Goal: Transaction & Acquisition: Obtain resource

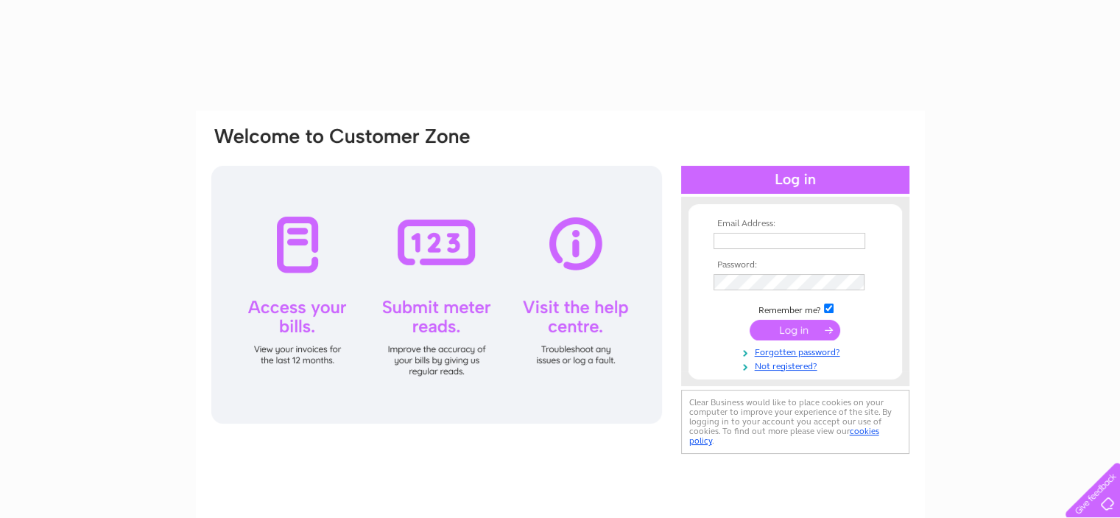
type input "[EMAIL_ADDRESS][DOMAIN_NAME]"
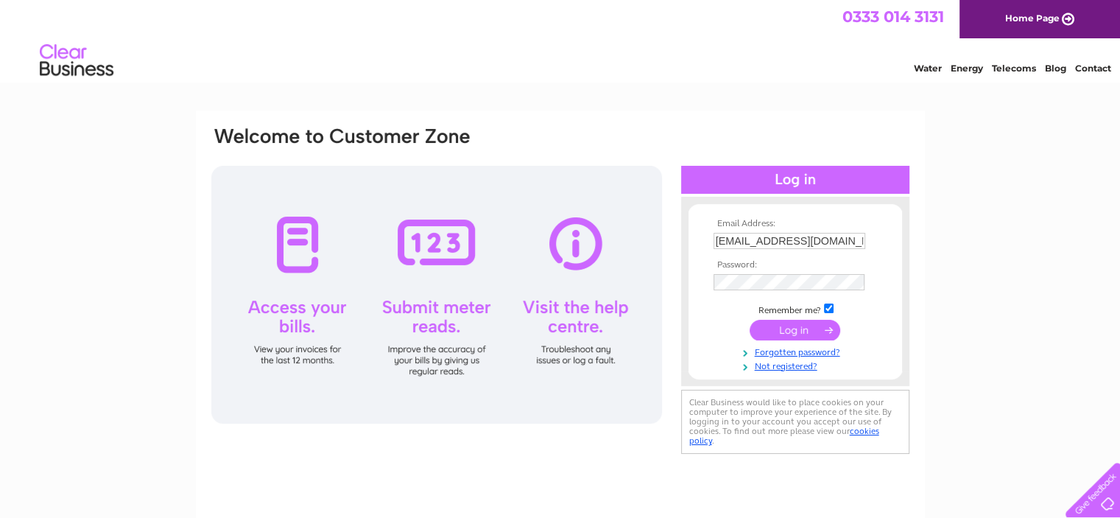
click at [806, 331] on input "submit" at bounding box center [795, 330] width 91 height 21
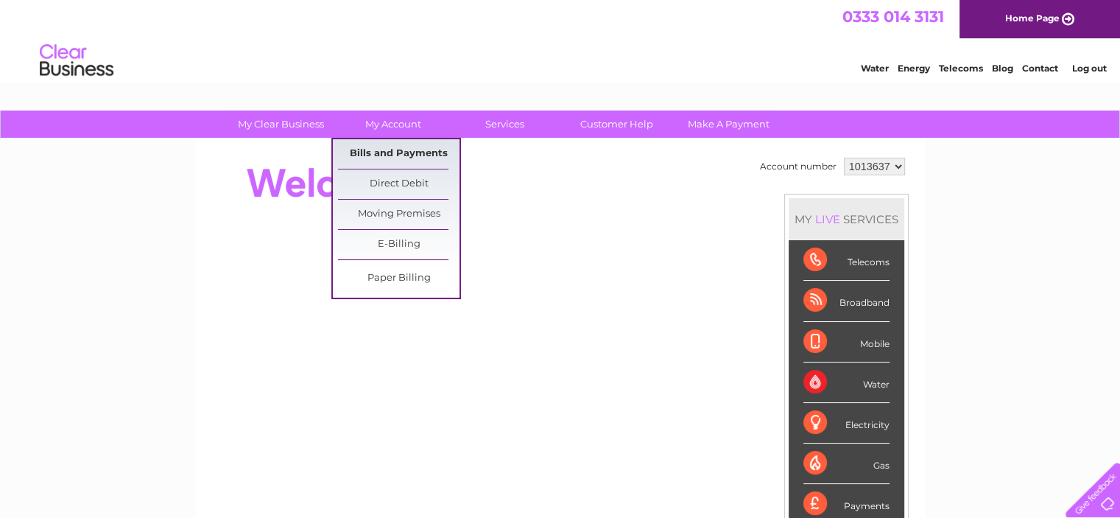
click at [397, 155] on link "Bills and Payments" at bounding box center [398, 153] width 121 height 29
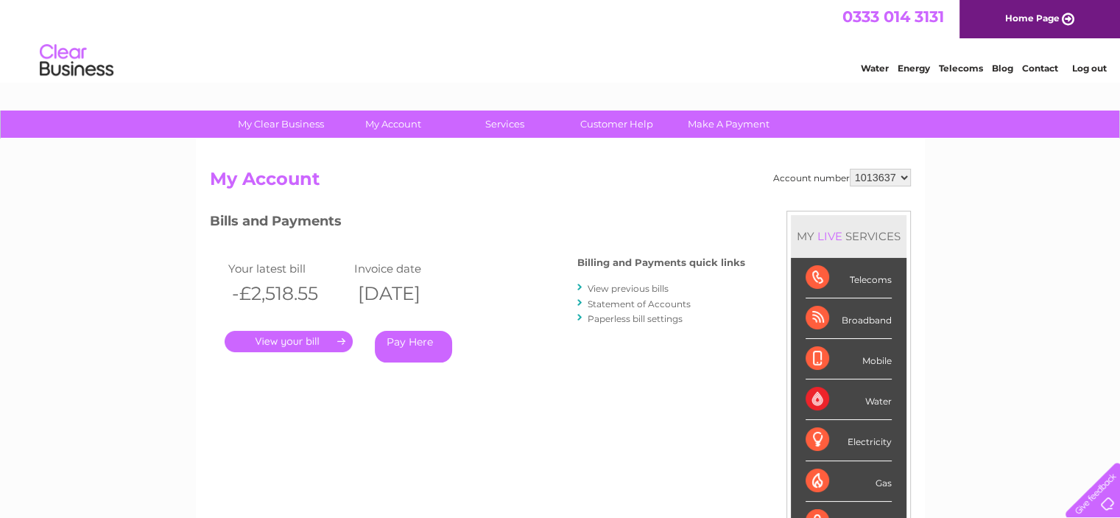
click at [289, 342] on link "." at bounding box center [289, 341] width 128 height 21
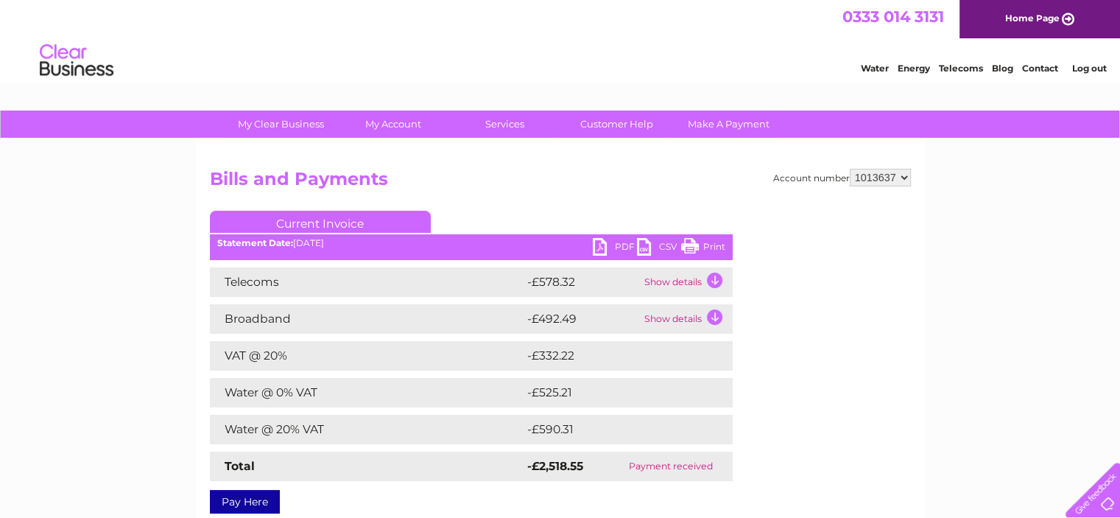
click at [716, 279] on td "Show details" at bounding box center [687, 281] width 92 height 29
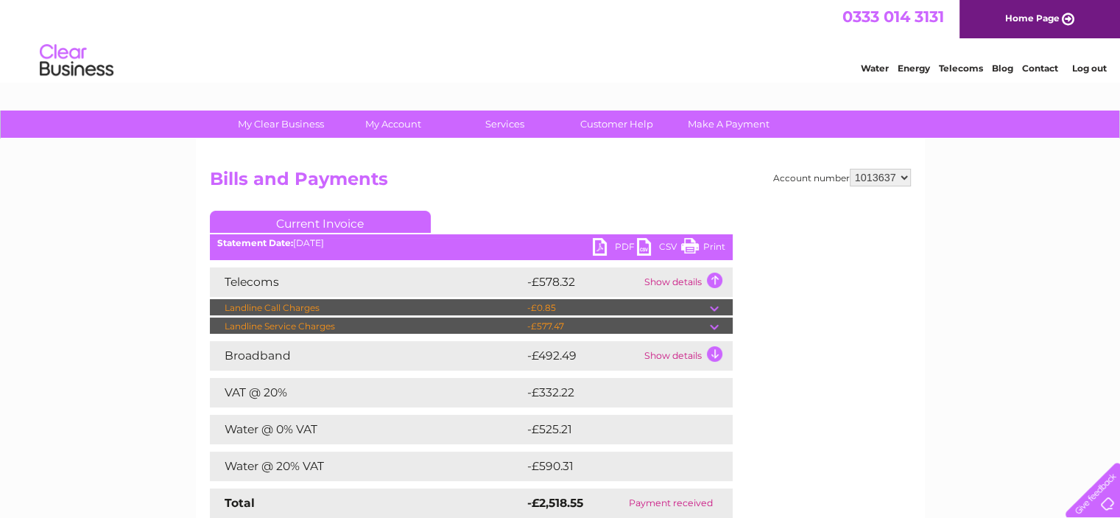
click at [607, 242] on link "PDF" at bounding box center [615, 248] width 44 height 21
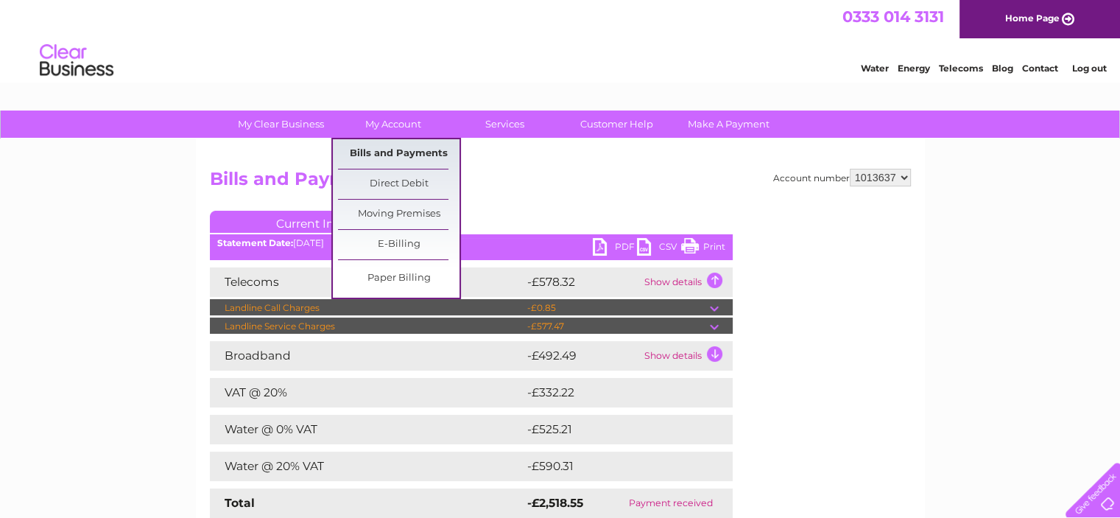
click at [392, 149] on link "Bills and Payments" at bounding box center [398, 153] width 121 height 29
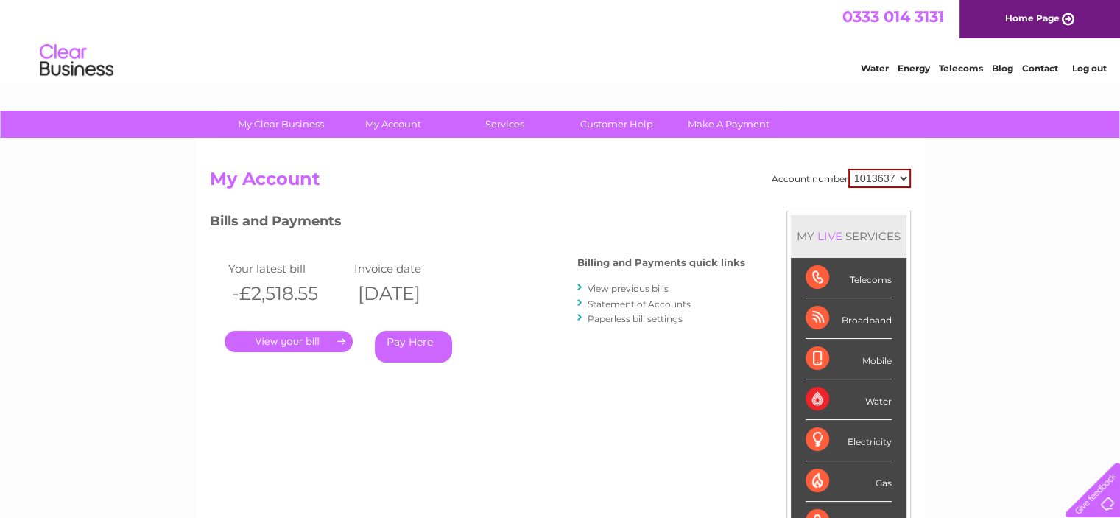
click at [607, 285] on link "View previous bills" at bounding box center [628, 288] width 81 height 11
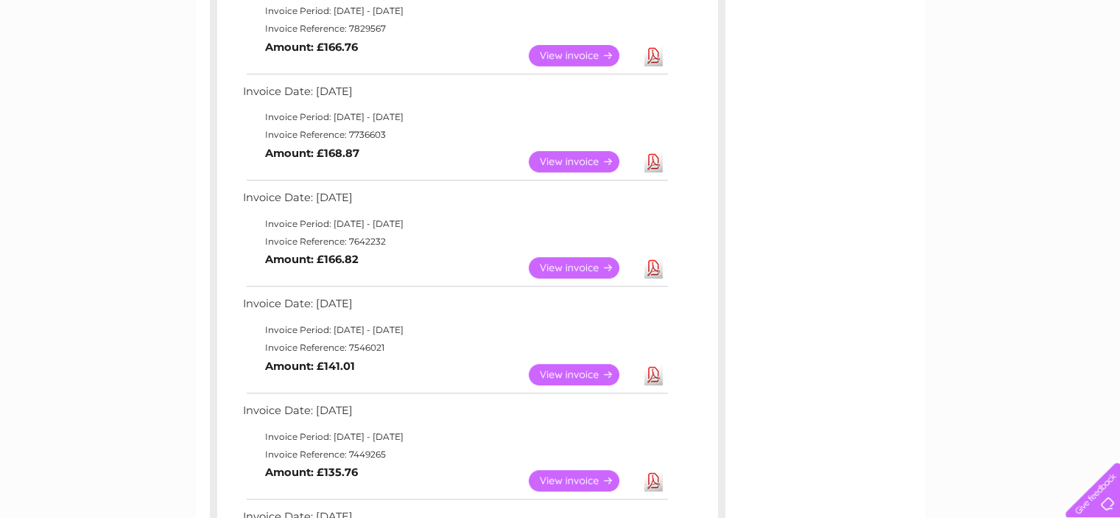
scroll to position [589, 0]
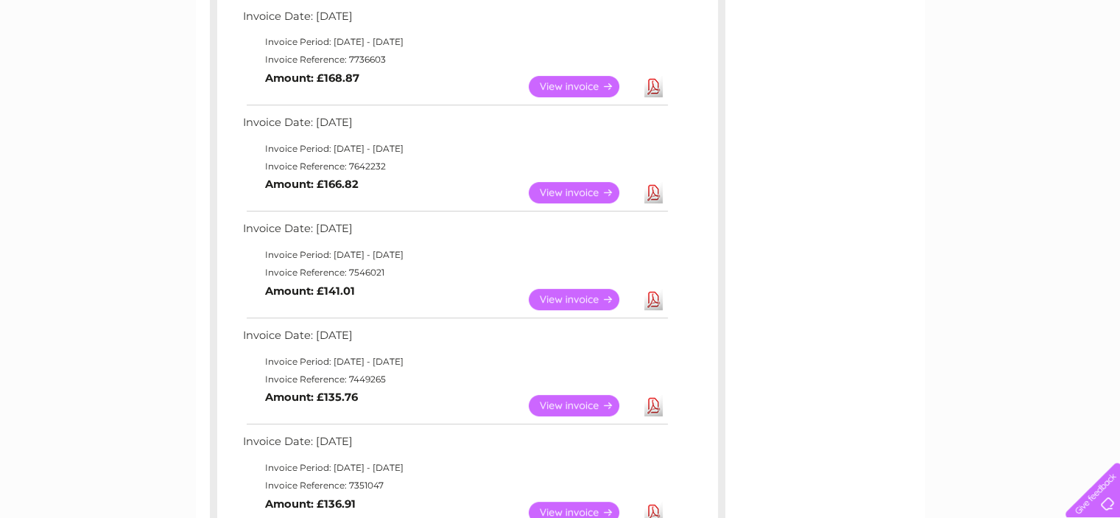
click at [654, 296] on link "Download" at bounding box center [653, 299] width 18 height 21
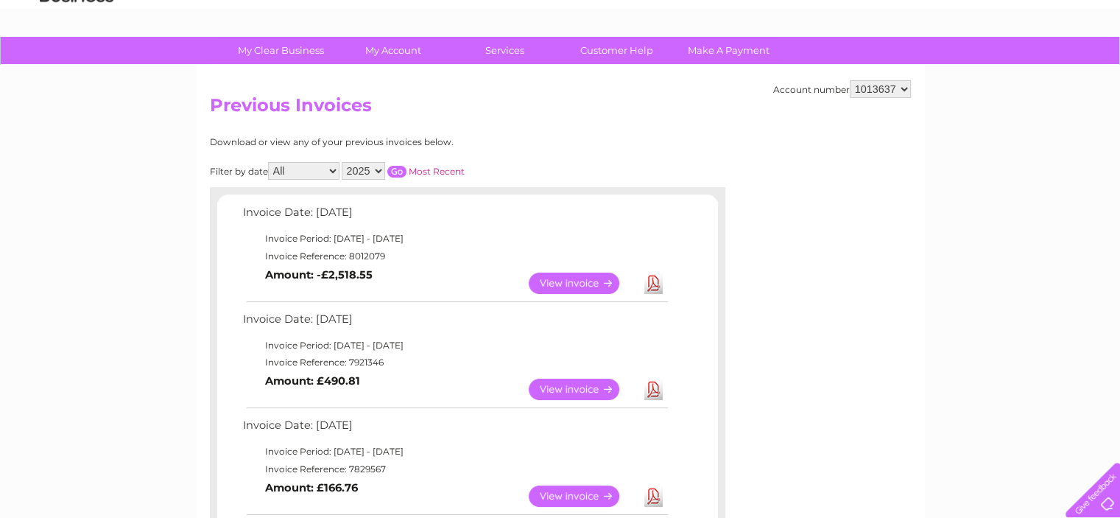
scroll to position [74, 0]
click at [654, 390] on link "Download" at bounding box center [653, 388] width 18 height 21
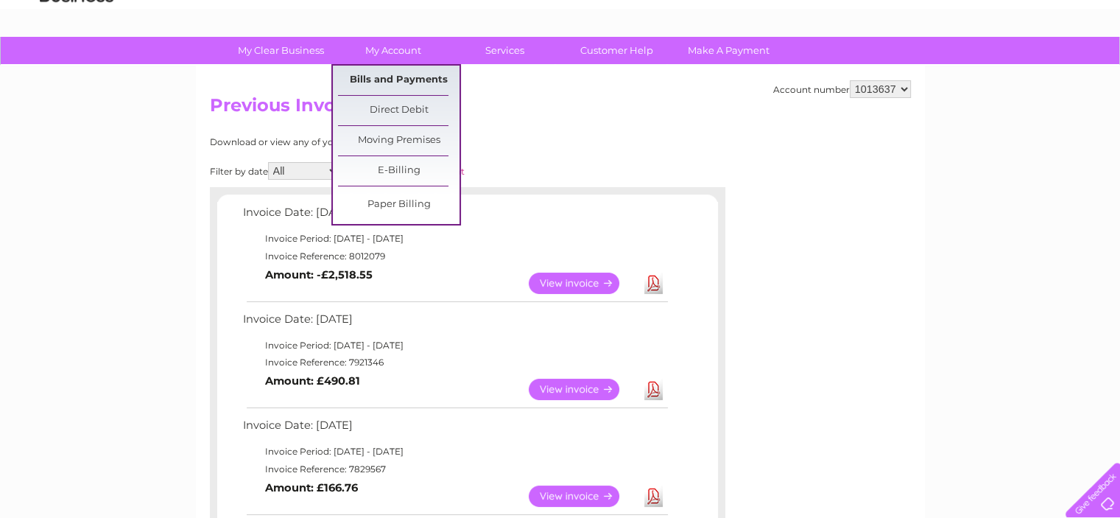
click at [398, 76] on link "Bills and Payments" at bounding box center [398, 80] width 121 height 29
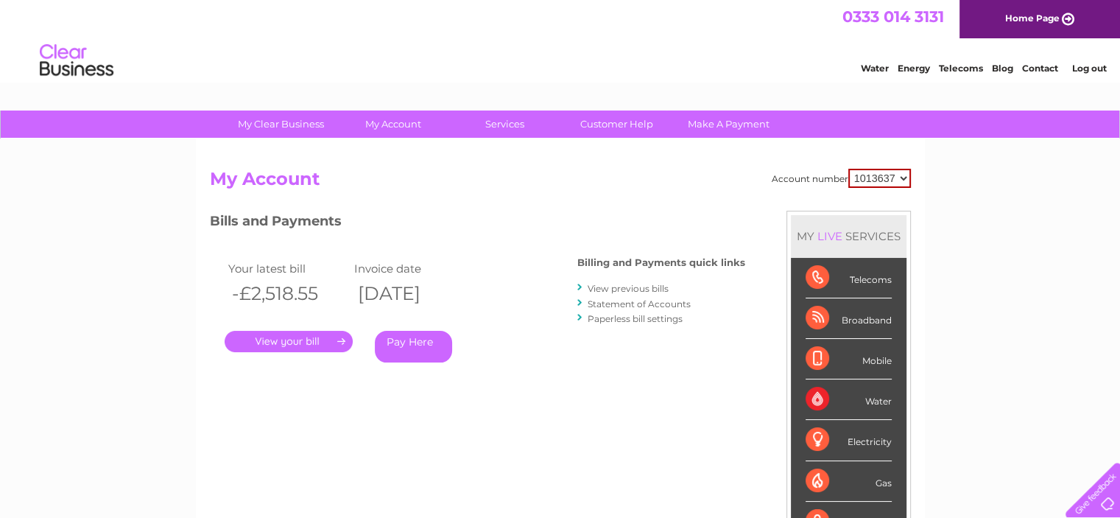
click at [632, 306] on link "Statement of Accounts" at bounding box center [639, 303] width 103 height 11
